Goal: Information Seeking & Learning: Learn about a topic

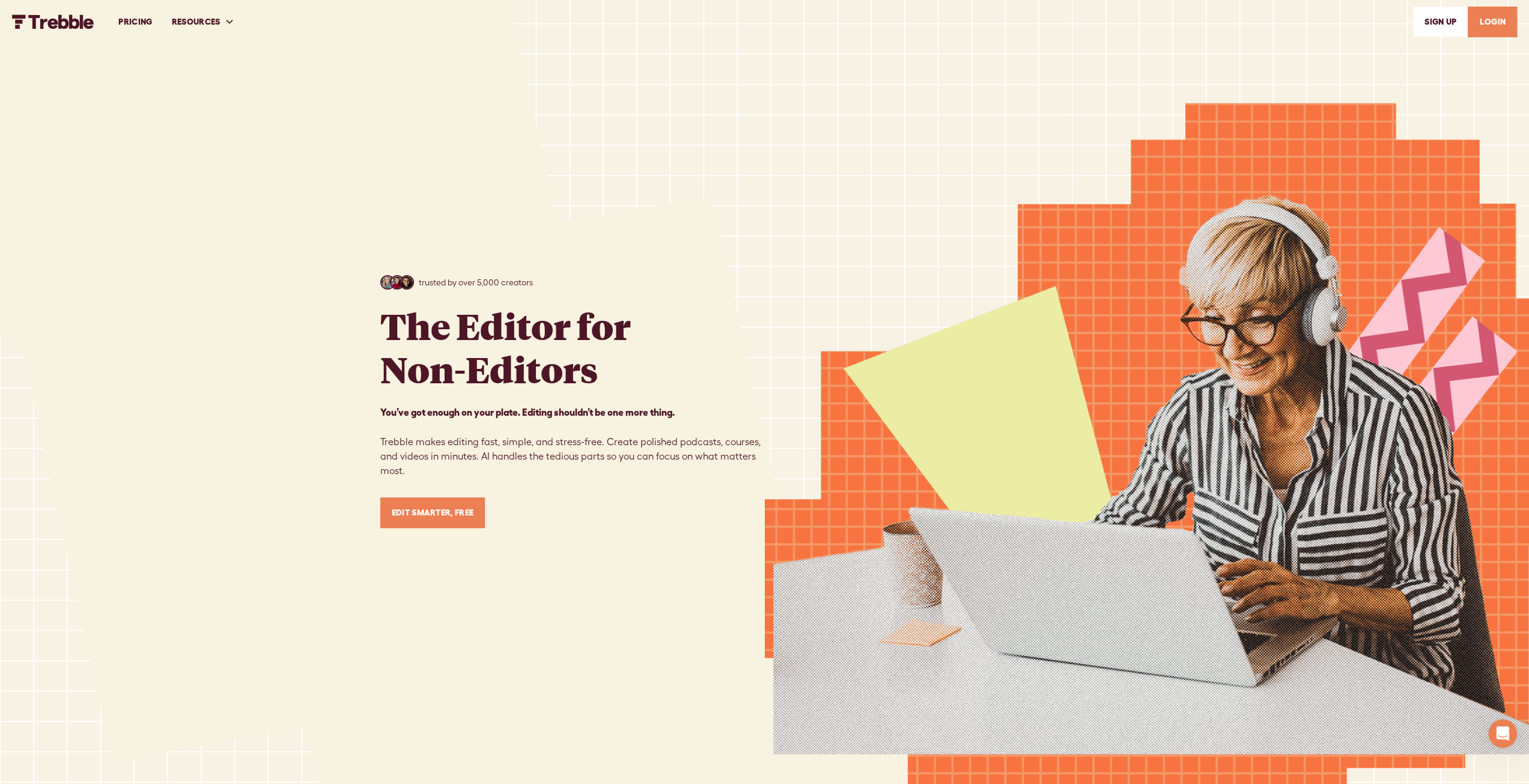
click at [128, 20] on link "PRICING" at bounding box center [135, 21] width 53 height 42
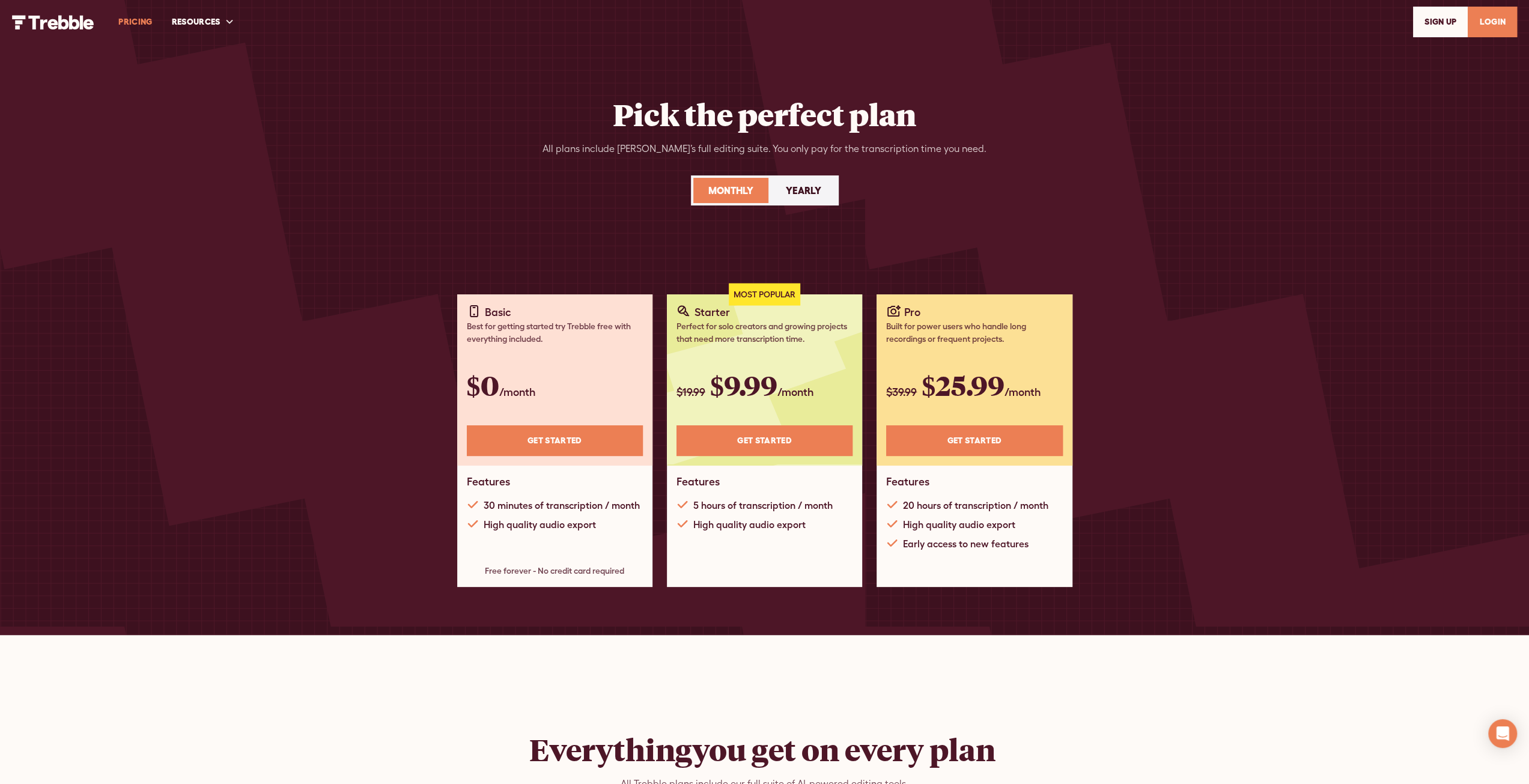
click at [76, 23] on img "home" at bounding box center [53, 22] width 82 height 15
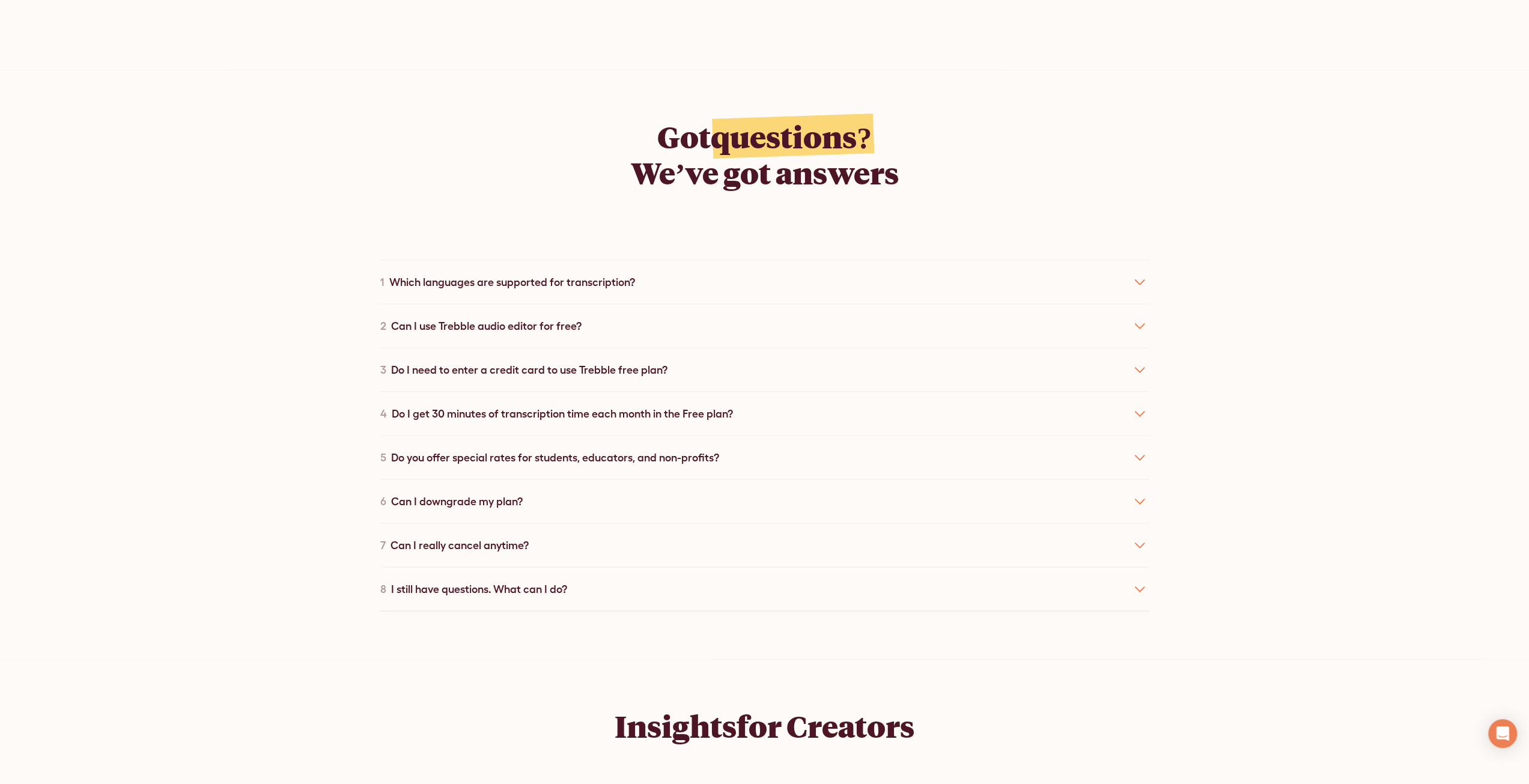
scroll to position [6849, 0]
